Goal: Navigation & Orientation: Go to known website

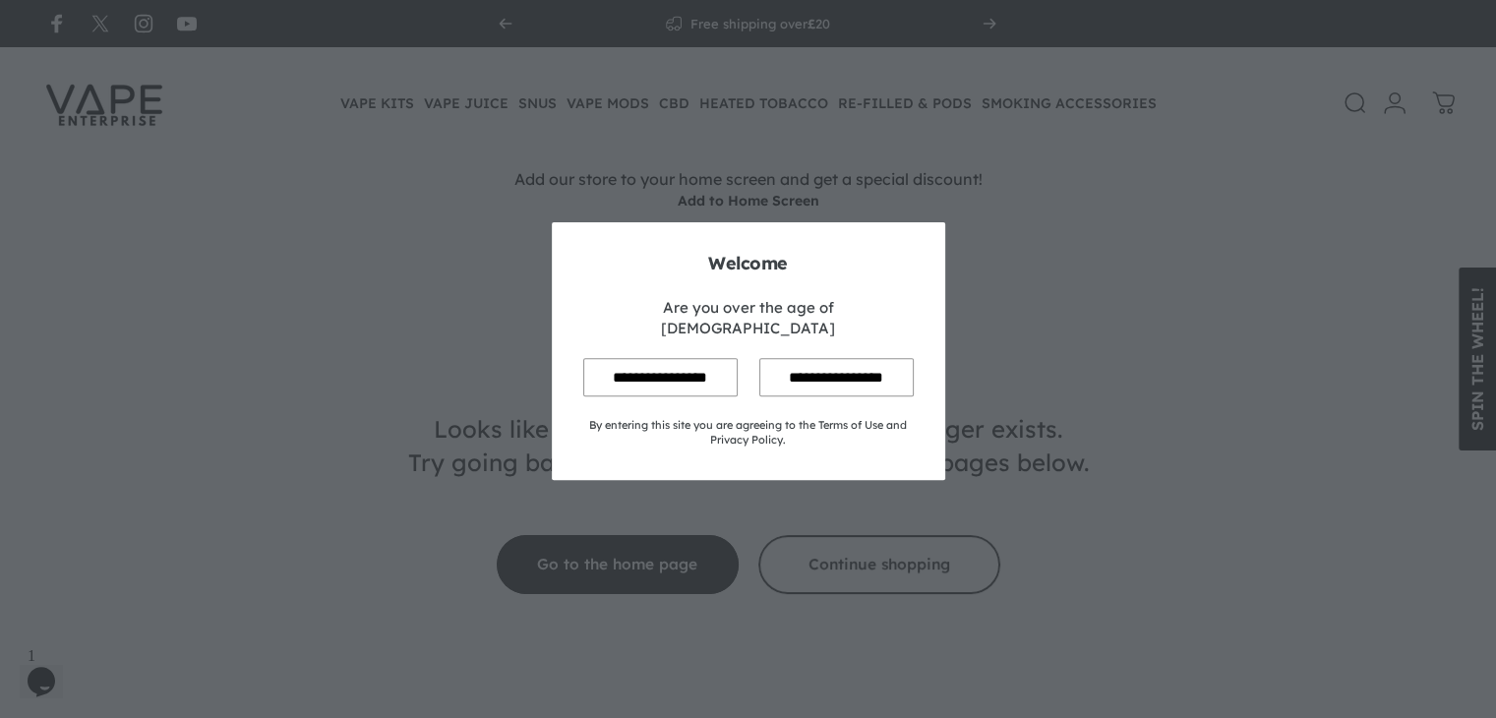
click at [657, 358] on input "**********" at bounding box center [660, 377] width 154 height 38
